Goal: Information Seeking & Learning: Understand process/instructions

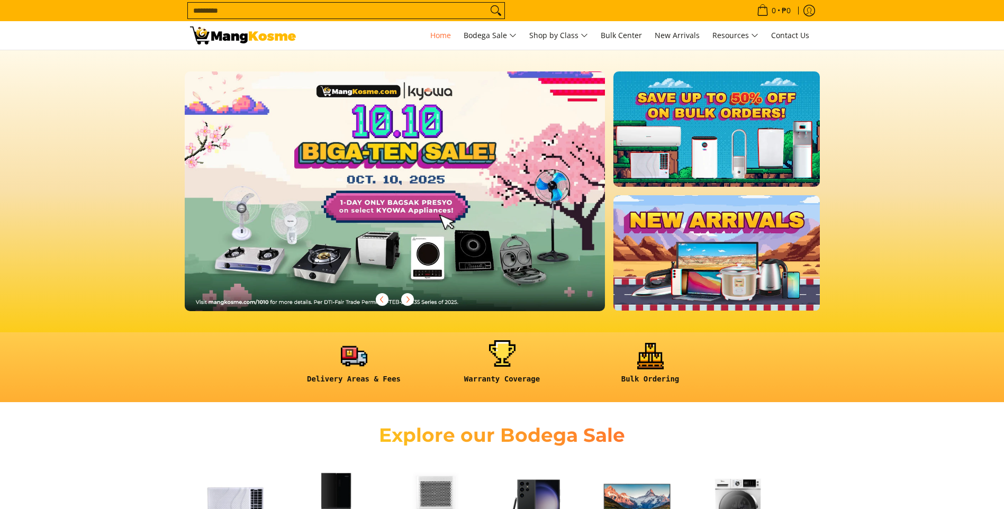
click at [502, 358] on link at bounding box center [503, 367] width 138 height 49
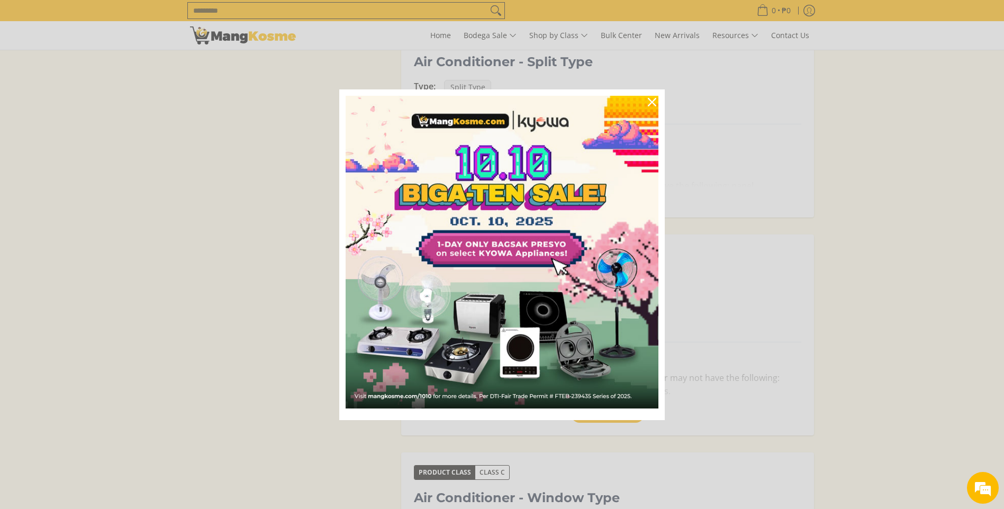
scroll to position [529, 0]
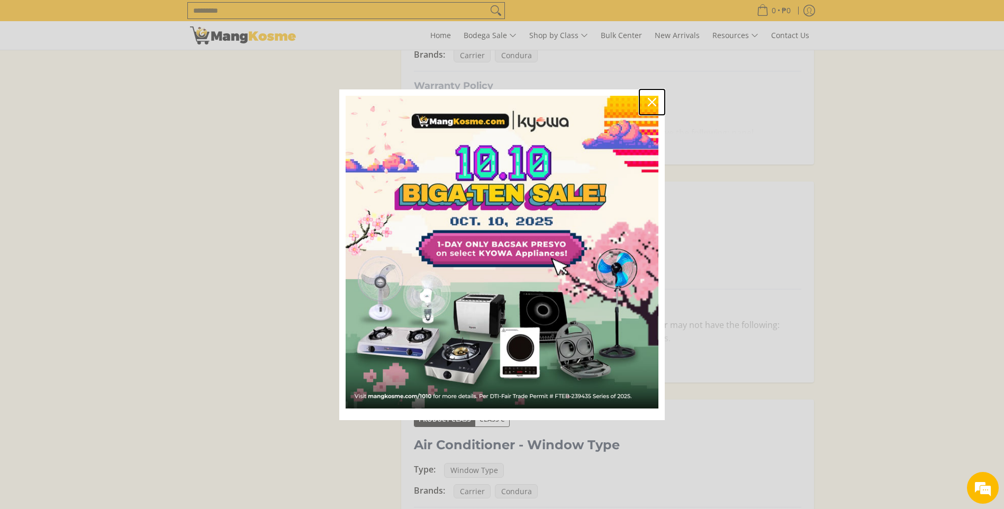
click at [653, 99] on icon "close icon" at bounding box center [652, 102] width 8 height 8
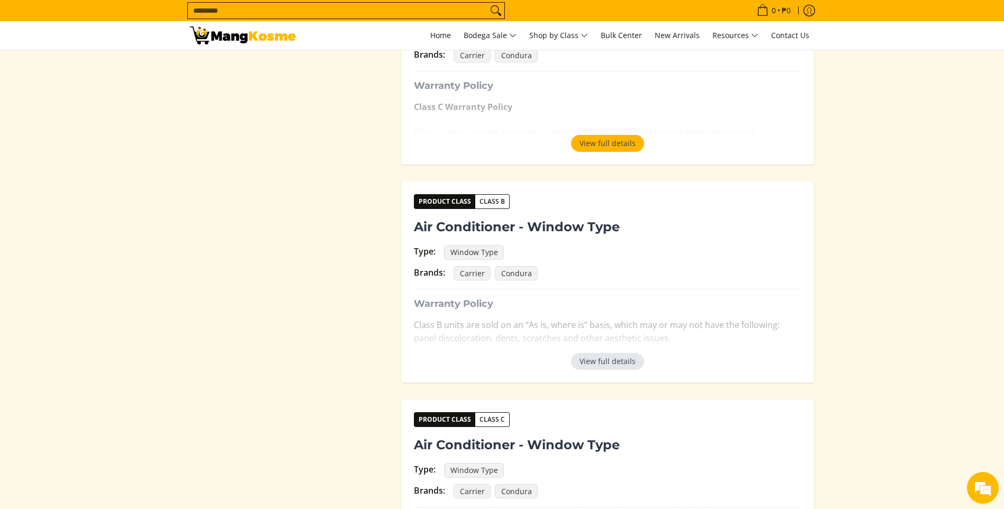
click at [607, 362] on button "View full details" at bounding box center [607, 361] width 73 height 17
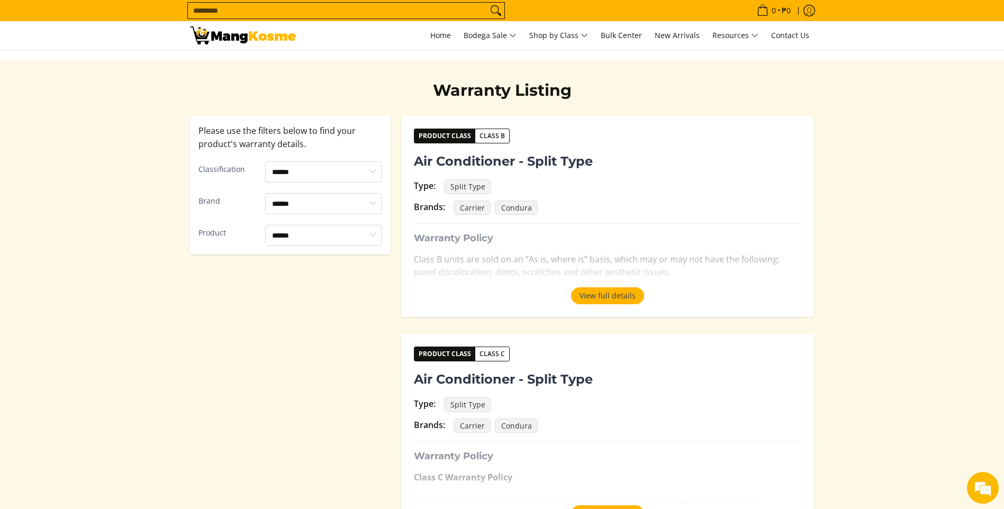
scroll to position [0, 0]
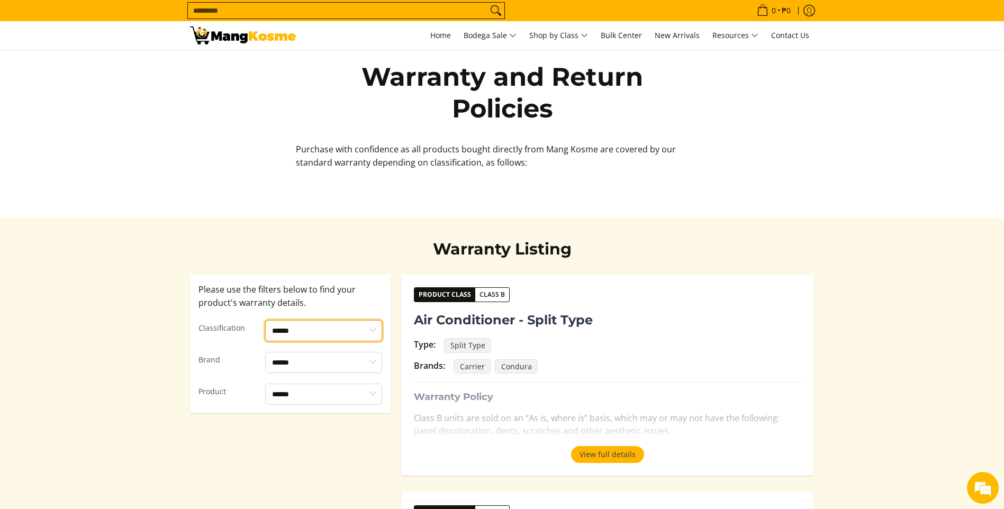
click at [337, 330] on select "****** ******* *******" at bounding box center [323, 330] width 117 height 21
click at [203, 195] on div "Purchase with confidence as all products bought directly from Mang Kosme are co…" at bounding box center [502, 170] width 635 height 54
click at [433, 37] on span "Home" at bounding box center [440, 35] width 21 height 10
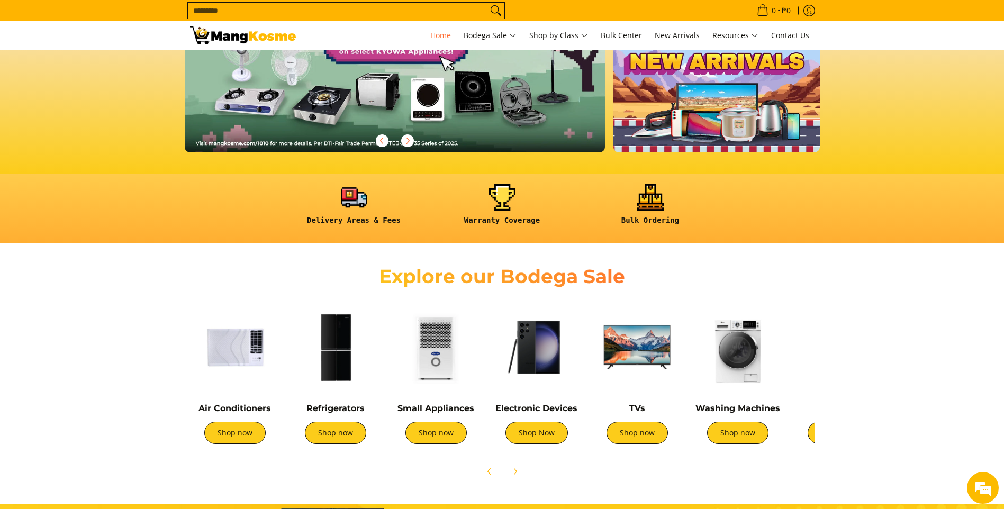
scroll to position [265, 0]
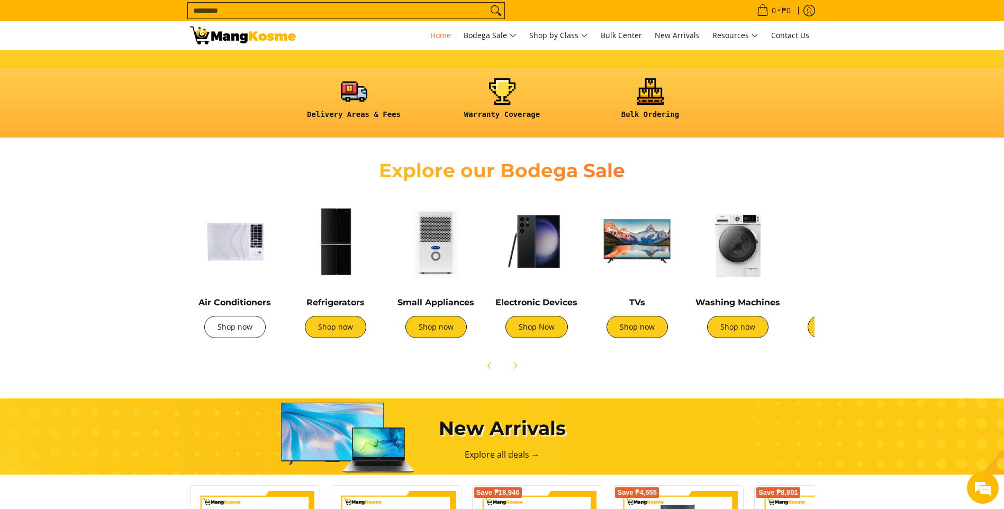
click at [230, 331] on link "Shop now" at bounding box center [234, 327] width 61 height 22
